Goal: Register for event/course

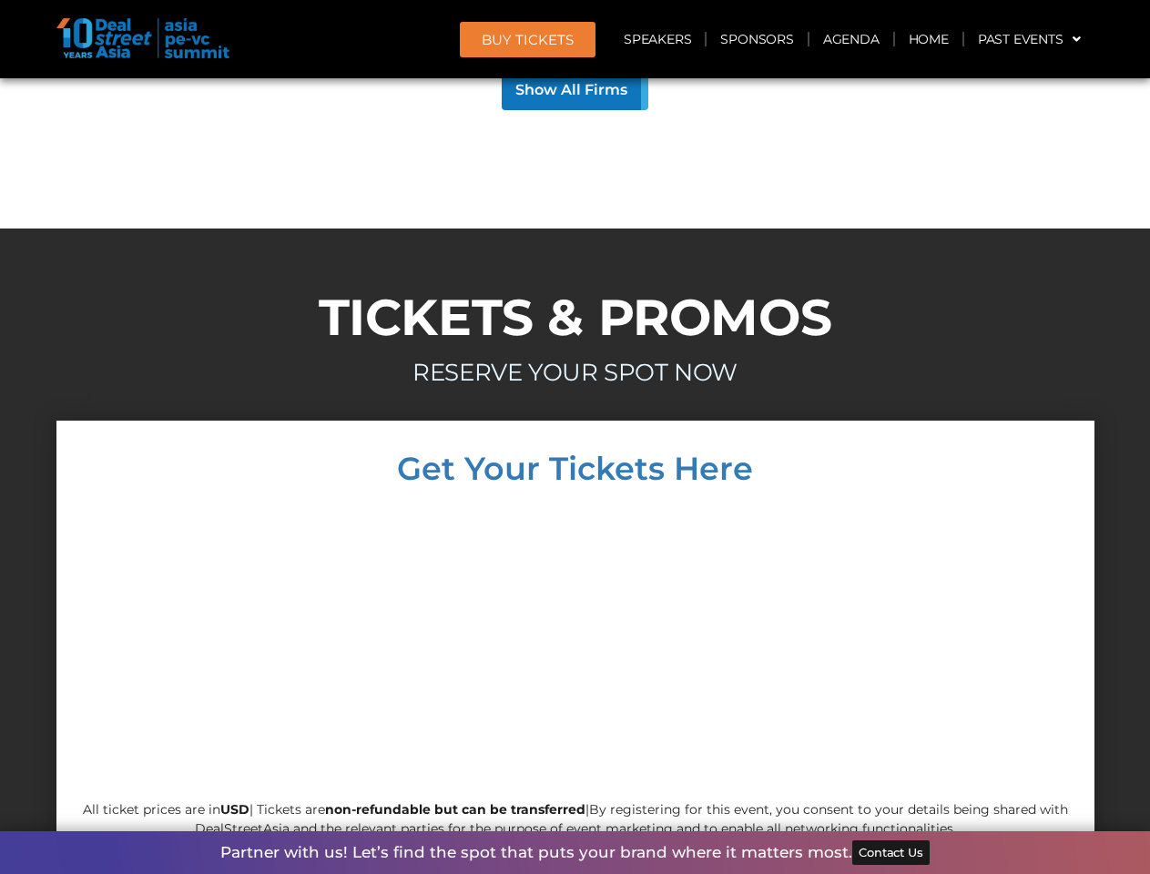
scroll to position [15852, 0]
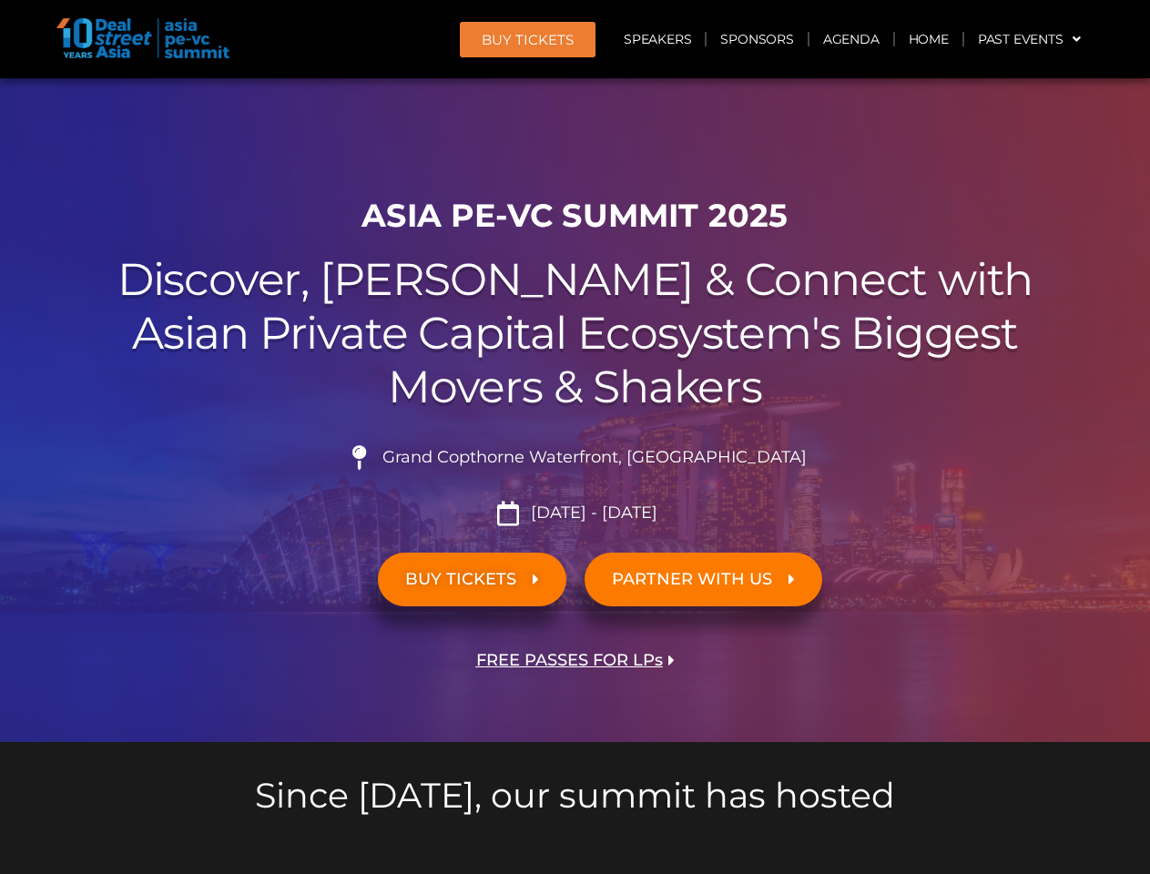
scroll to position [2056, 0]
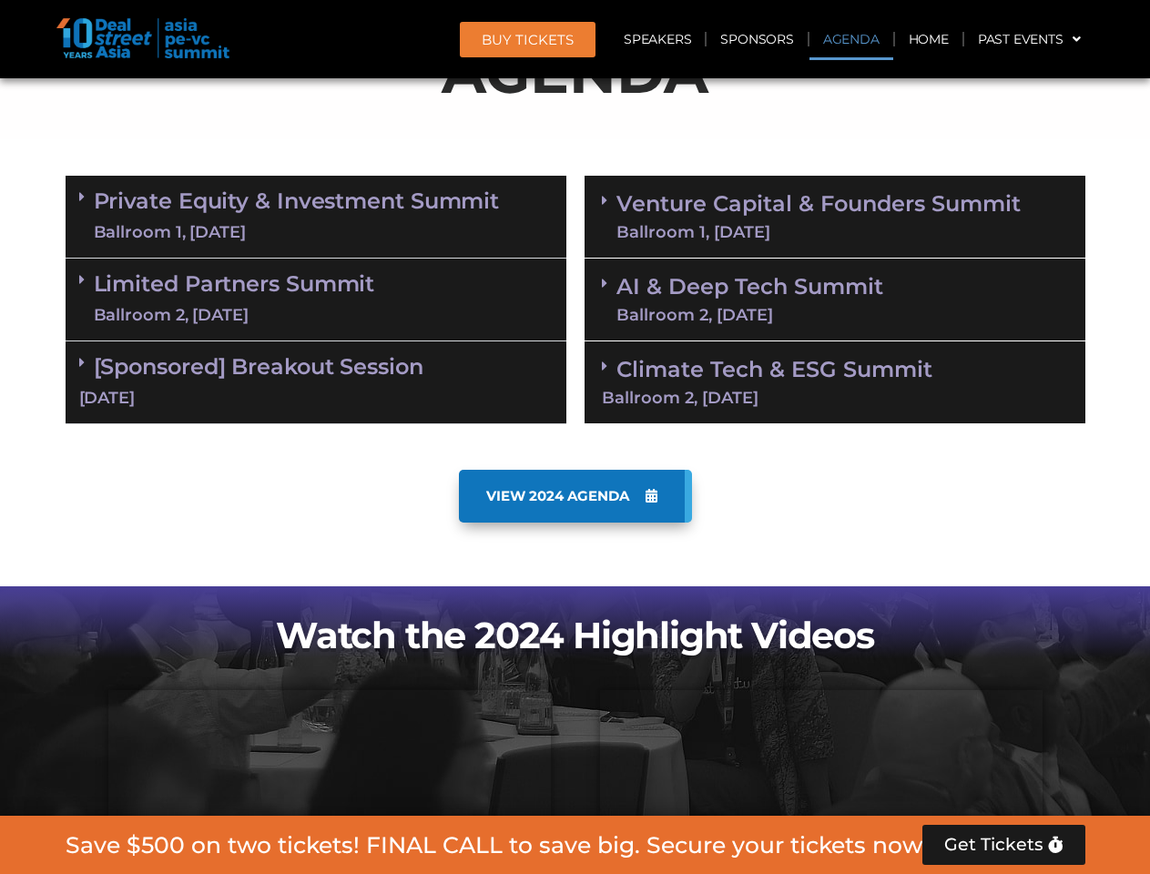
scroll to position [1031, 0]
